Goal: Navigation & Orientation: Find specific page/section

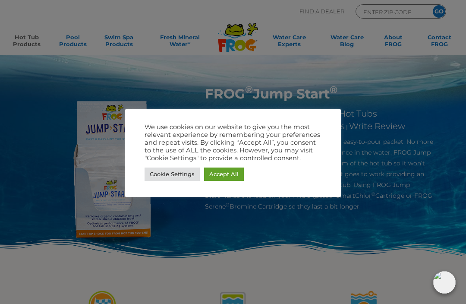
click at [172, 173] on link "Cookie Settings" at bounding box center [172, 173] width 55 height 13
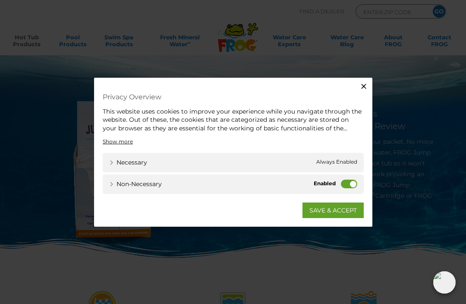
click at [348, 181] on label "Non-necessary" at bounding box center [349, 184] width 16 height 9
click at [0, 0] on input "Non-necessary" at bounding box center [0, 0] width 0 height 0
click at [327, 209] on link "SAVE & ACCEPT" at bounding box center [333, 210] width 61 height 16
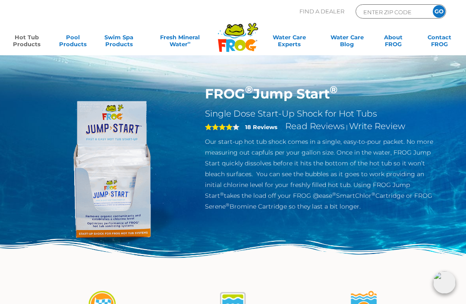
click at [386, 16] on input "ENTER ZIP CODE" at bounding box center [392, 12] width 58 height 10
type input "23927"
click at [439, 11] on input "GO" at bounding box center [439, 11] width 13 height 13
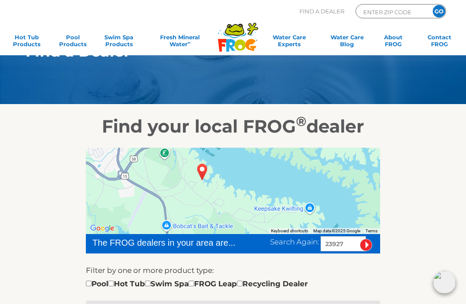
scroll to position [37, 0]
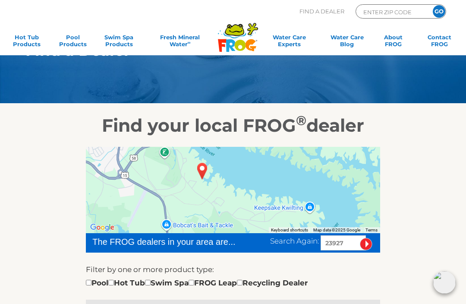
click at [114, 280] on input "checkbox" at bounding box center [111, 283] width 6 height 6
checkbox input "true"
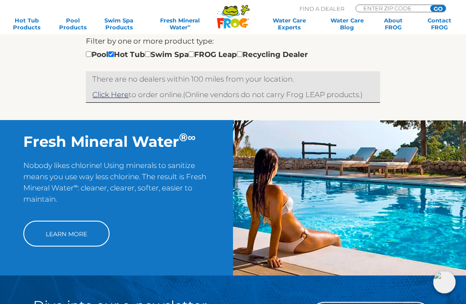
scroll to position [265, 0]
click at [114, 95] on link "Click Here" at bounding box center [110, 94] width 36 height 9
